Goal: Task Accomplishment & Management: Use online tool/utility

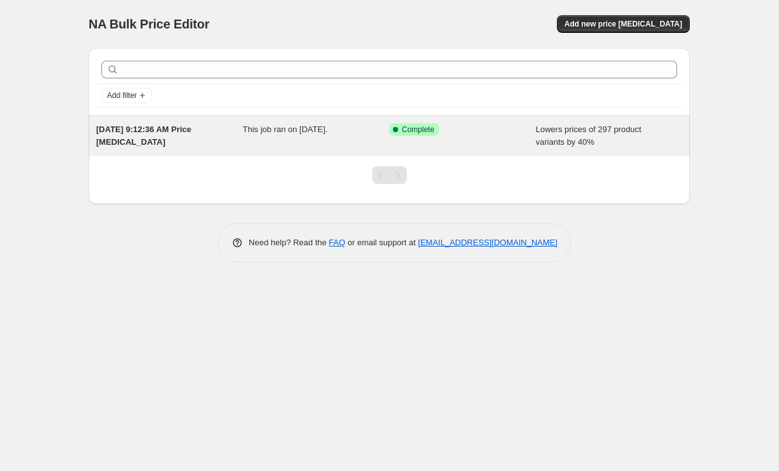
click at [449, 132] on div "Success Complete Complete" at bounding box center [453, 129] width 128 height 13
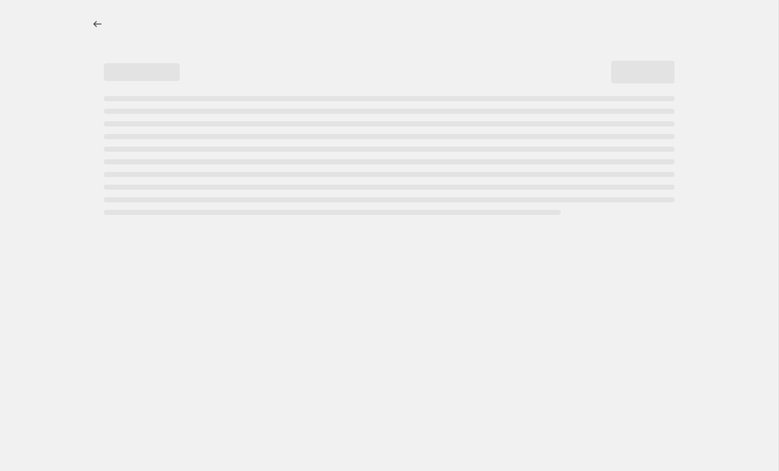
select select "percentage"
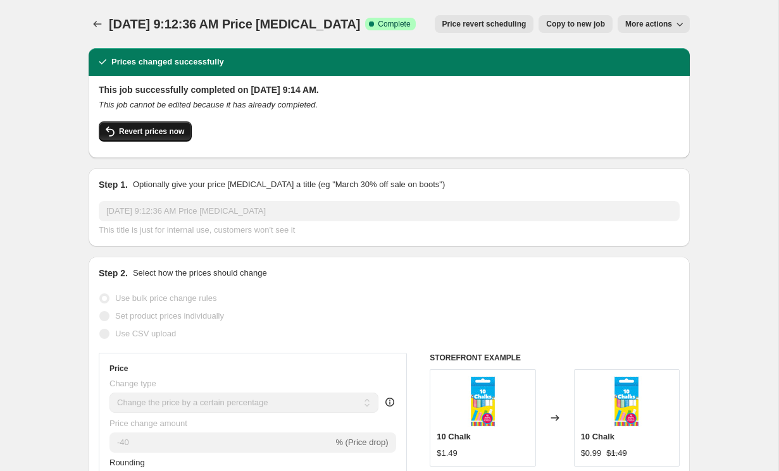
click at [121, 132] on span "Revert prices now" at bounding box center [151, 132] width 65 height 10
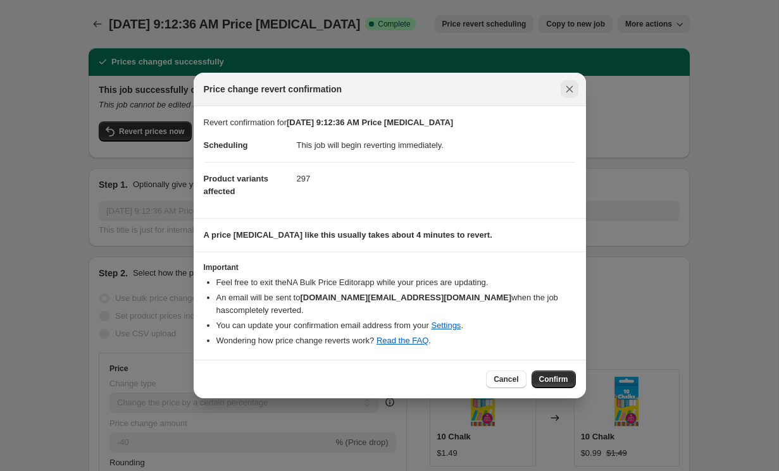
click at [563, 90] on icon "Close" at bounding box center [569, 89] width 13 height 13
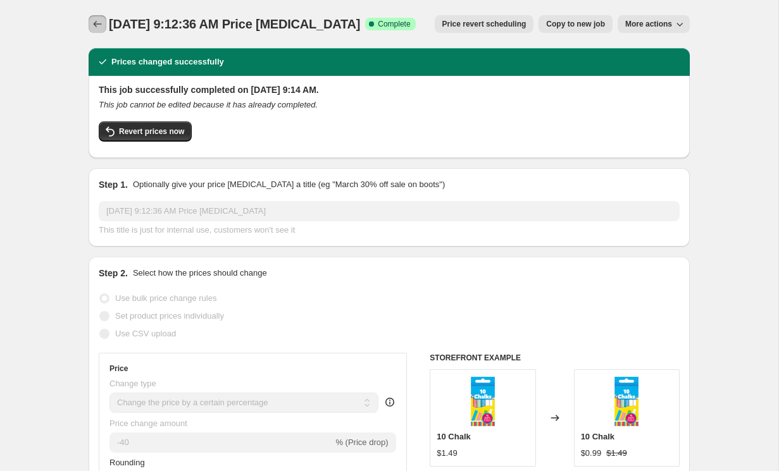
click at [94, 20] on icon "Price change jobs" at bounding box center [97, 24] width 13 height 13
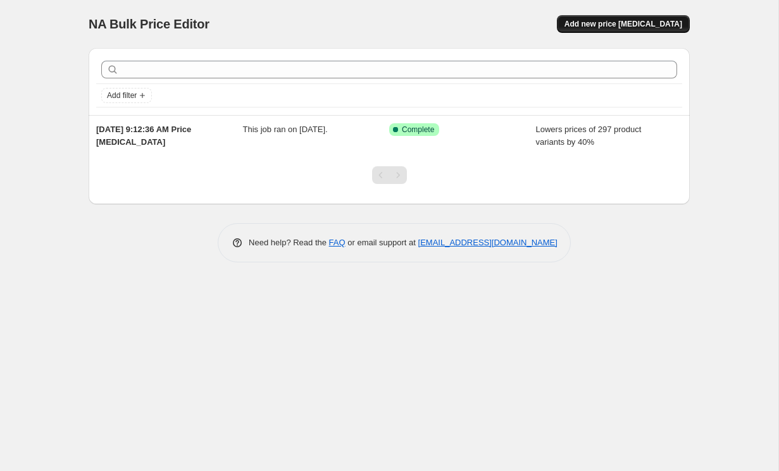
click at [653, 25] on span "Add new price [MEDICAL_DATA]" at bounding box center [623, 24] width 118 height 10
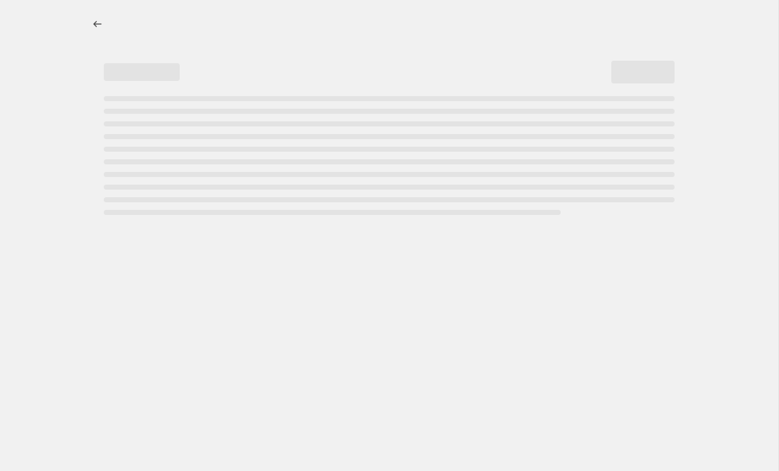
select select "percentage"
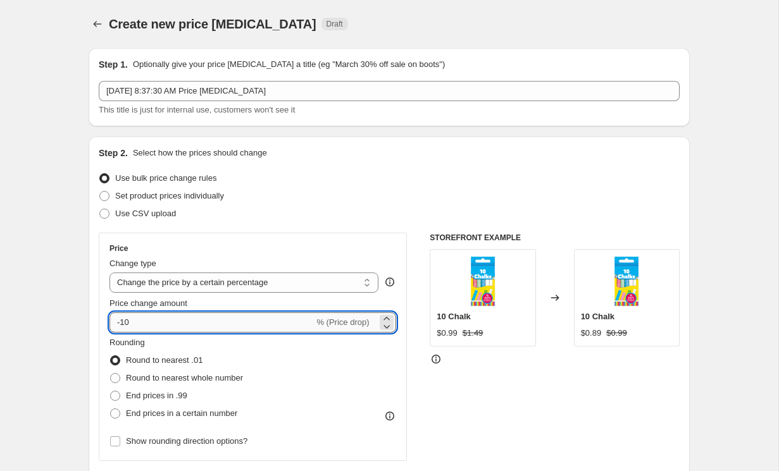
click at [219, 327] on input "-10" at bounding box center [211, 323] width 204 height 20
type input "-1"
type input "10"
click at [444, 178] on div "Use bulk price change rules" at bounding box center [389, 179] width 581 height 18
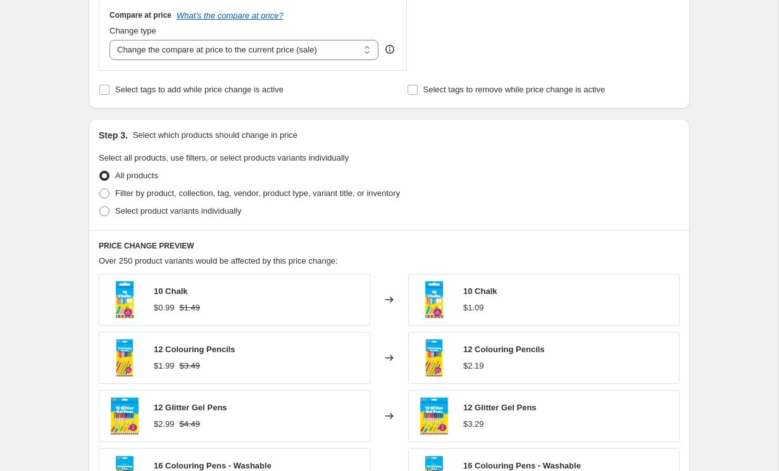
scroll to position [83, 0]
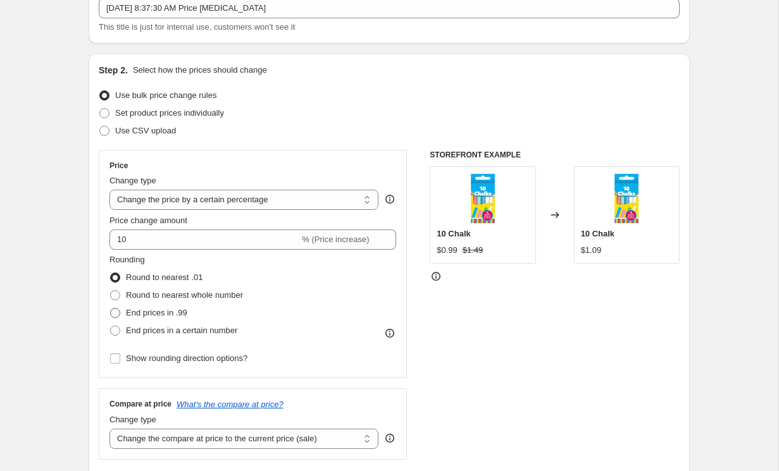
click at [139, 319] on span "End prices in .99" at bounding box center [156, 313] width 61 height 13
click at [111, 309] on input "End prices in .99" at bounding box center [110, 308] width 1 height 1
radio input "true"
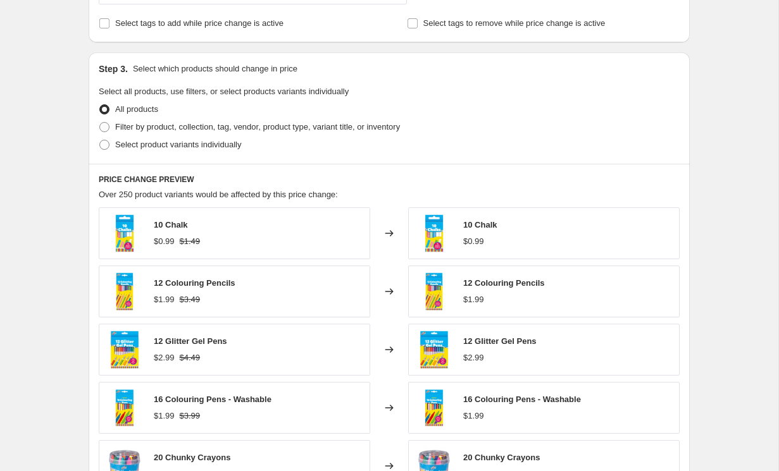
scroll to position [794, 0]
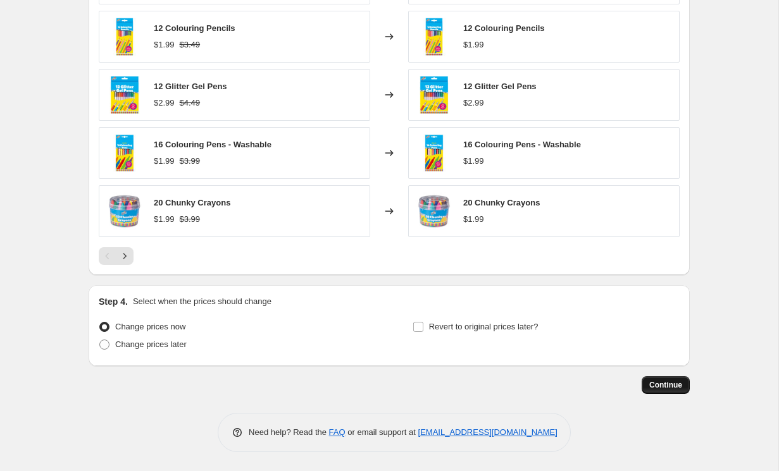
click at [680, 384] on span "Continue" at bounding box center [665, 385] width 33 height 10
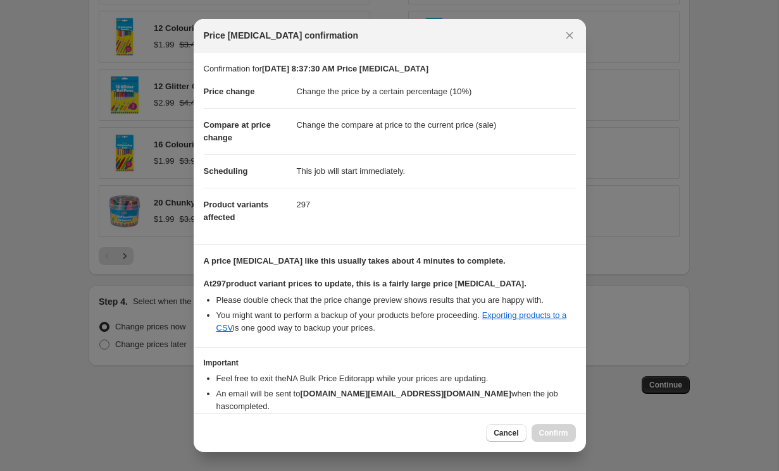
scroll to position [54, 0]
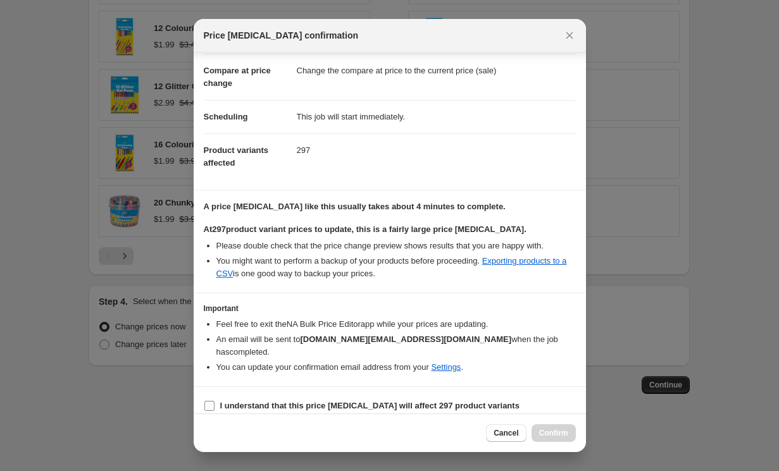
click at [292, 401] on b "I understand that this price [MEDICAL_DATA] will affect 297 product variants" at bounding box center [369, 405] width 299 height 9
click at [215, 401] on input "I understand that this price [MEDICAL_DATA] will affect 297 product variants" at bounding box center [209, 406] width 10 height 10
checkbox input "true"
click at [552, 430] on span "Confirm" at bounding box center [553, 433] width 29 height 10
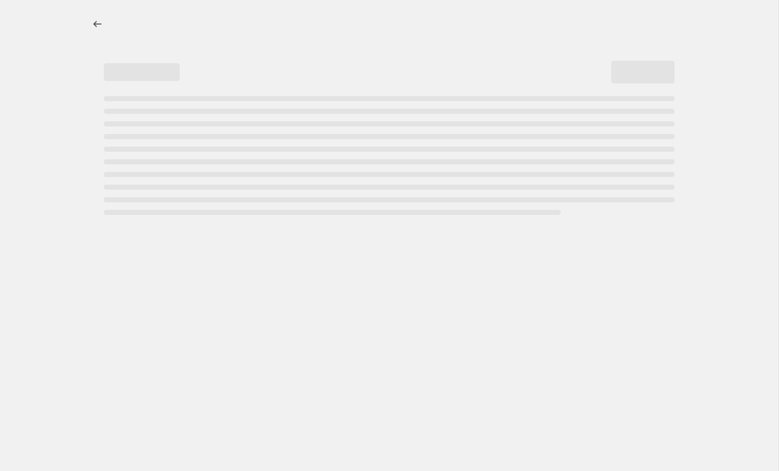
select select "percentage"
